Goal: Book appointment/travel/reservation

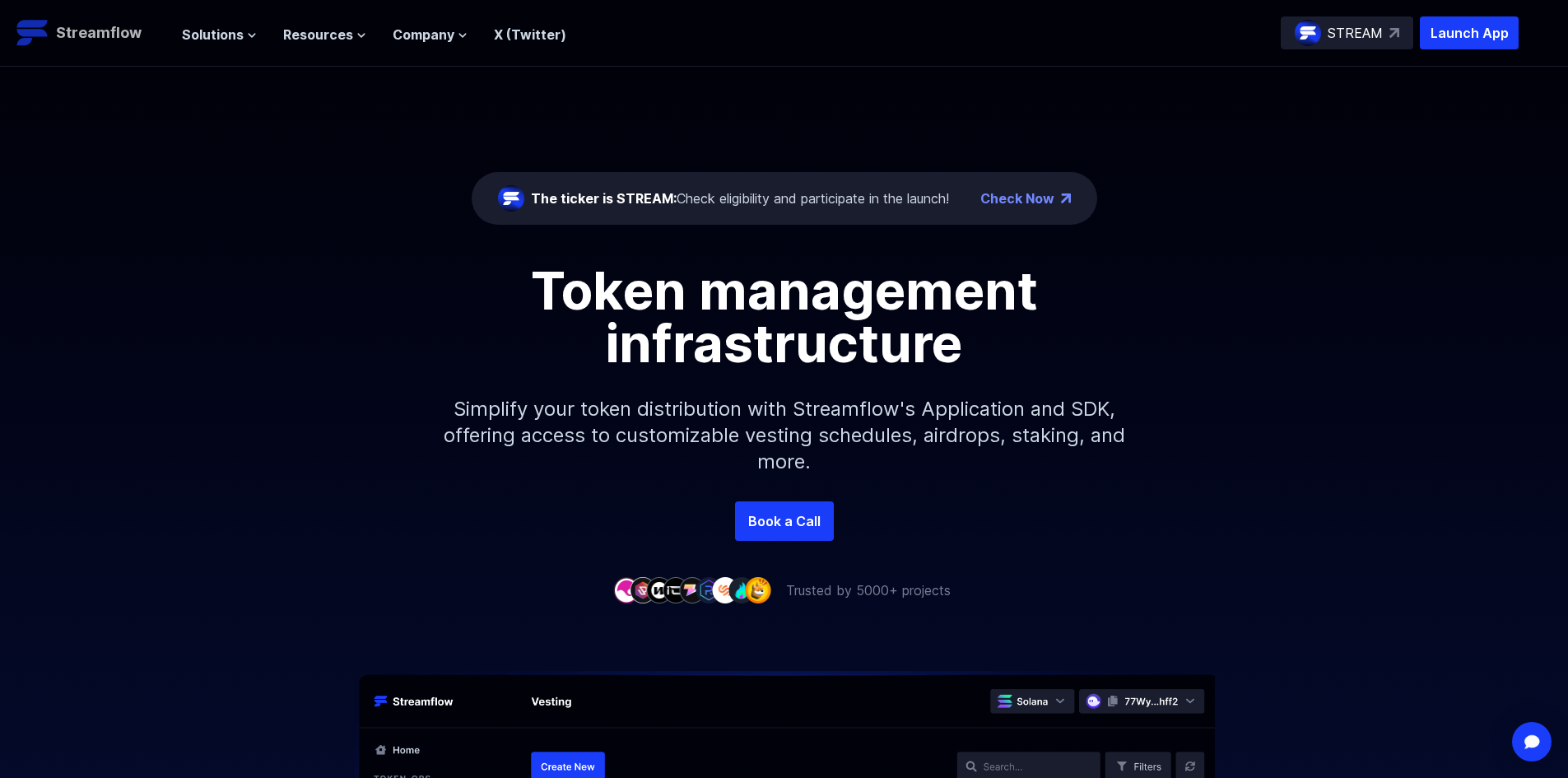
click at [81, 23] on p "Streamflow" at bounding box center [99, 33] width 86 height 23
click at [81, 25] on p "Streamflow" at bounding box center [99, 33] width 86 height 23
click at [799, 520] on link "Book a Call" at bounding box center [785, 521] width 99 height 40
click at [1442, 38] on p "Launch App" at bounding box center [1469, 33] width 99 height 33
